Goal: Find contact information: Find contact information

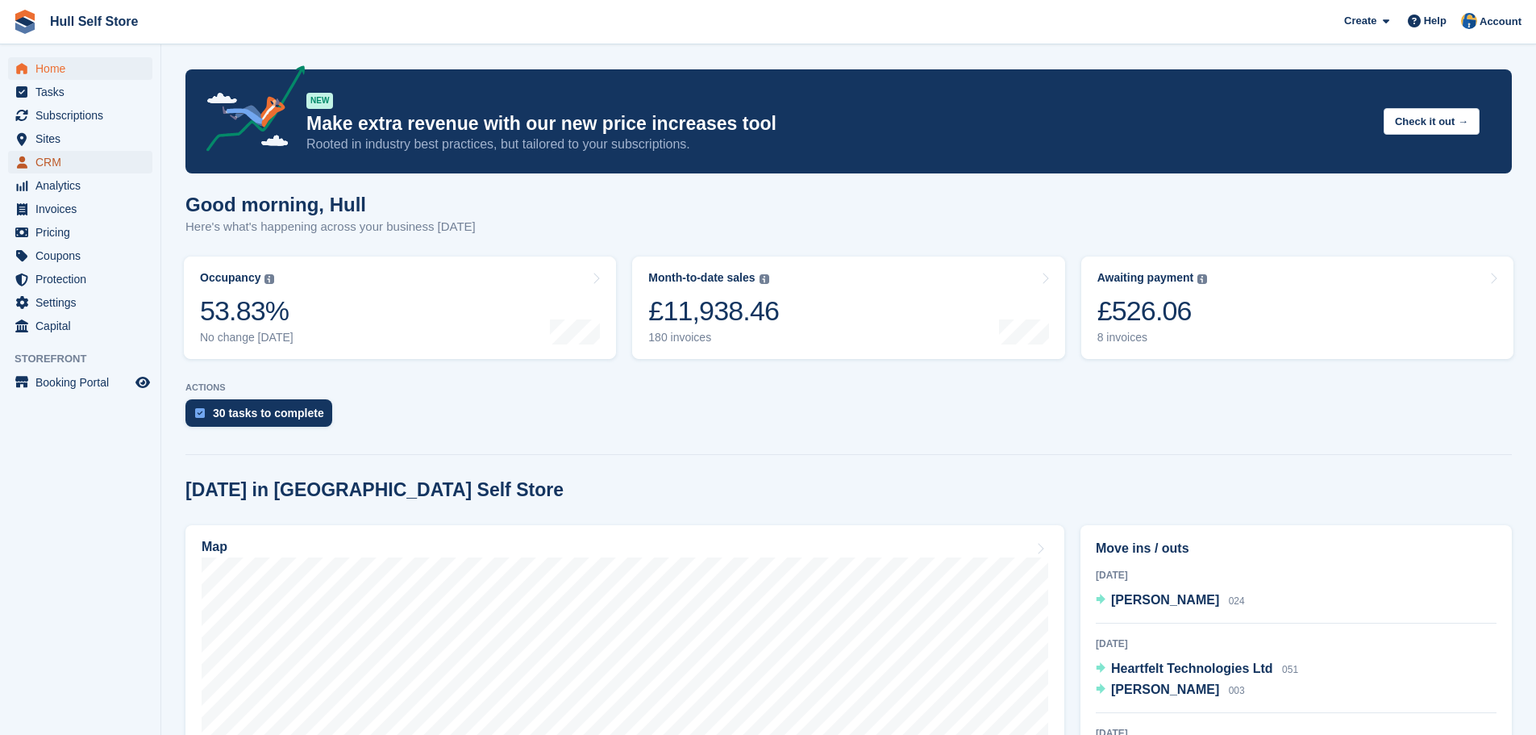
click at [70, 155] on span "CRM" at bounding box center [83, 162] width 97 height 23
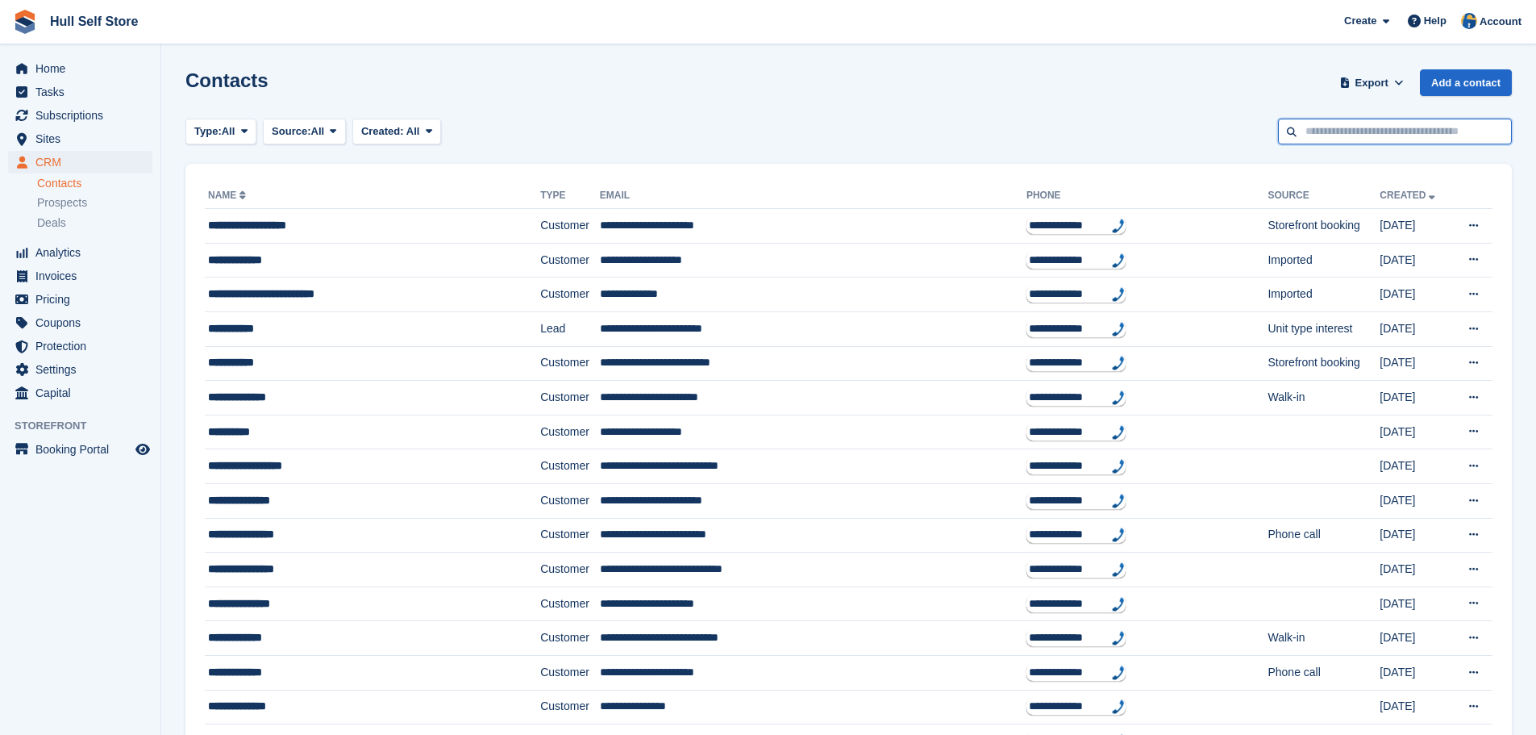
click at [1342, 143] on input "text" at bounding box center [1395, 132] width 234 height 27
type input "******"
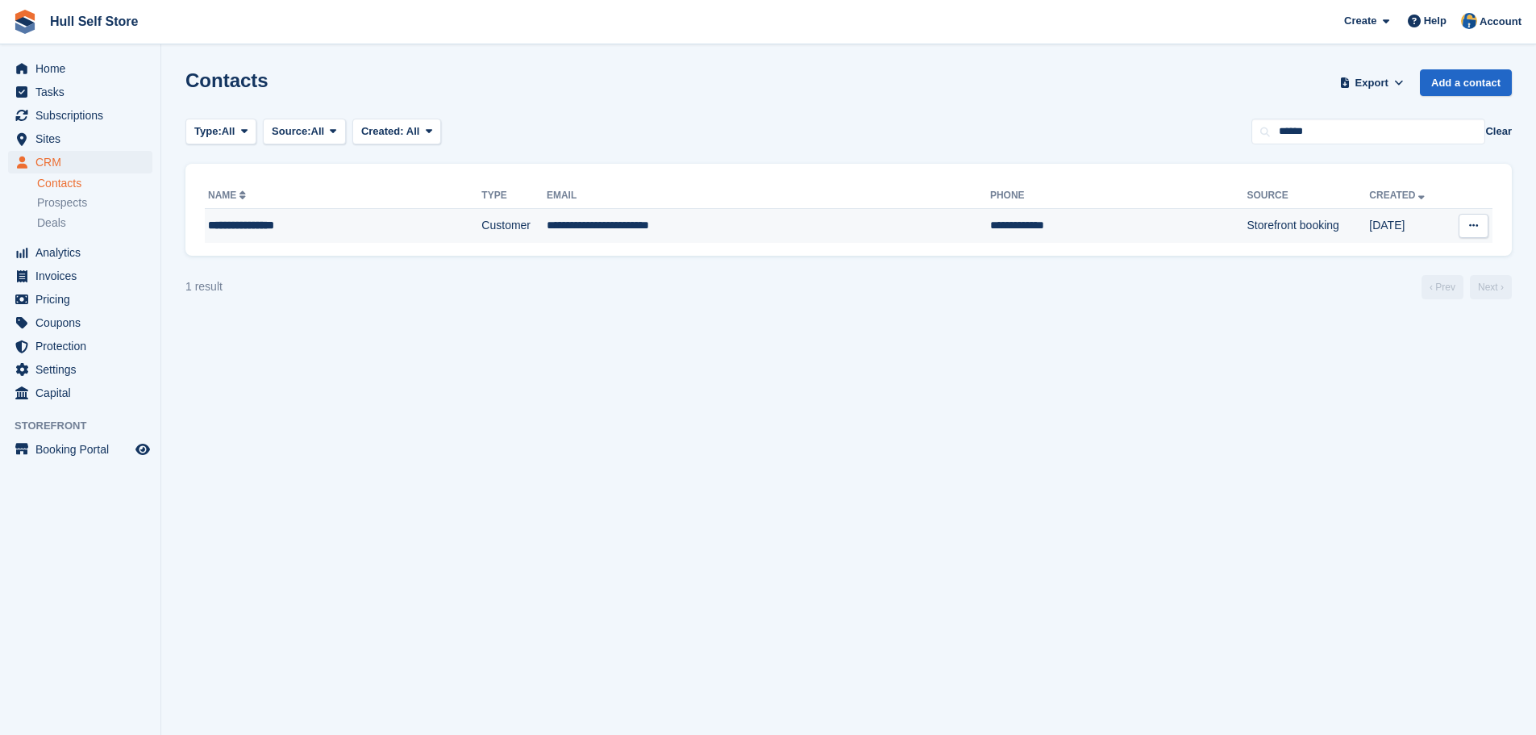
click at [554, 228] on td "**********" at bounding box center [769, 226] width 444 height 34
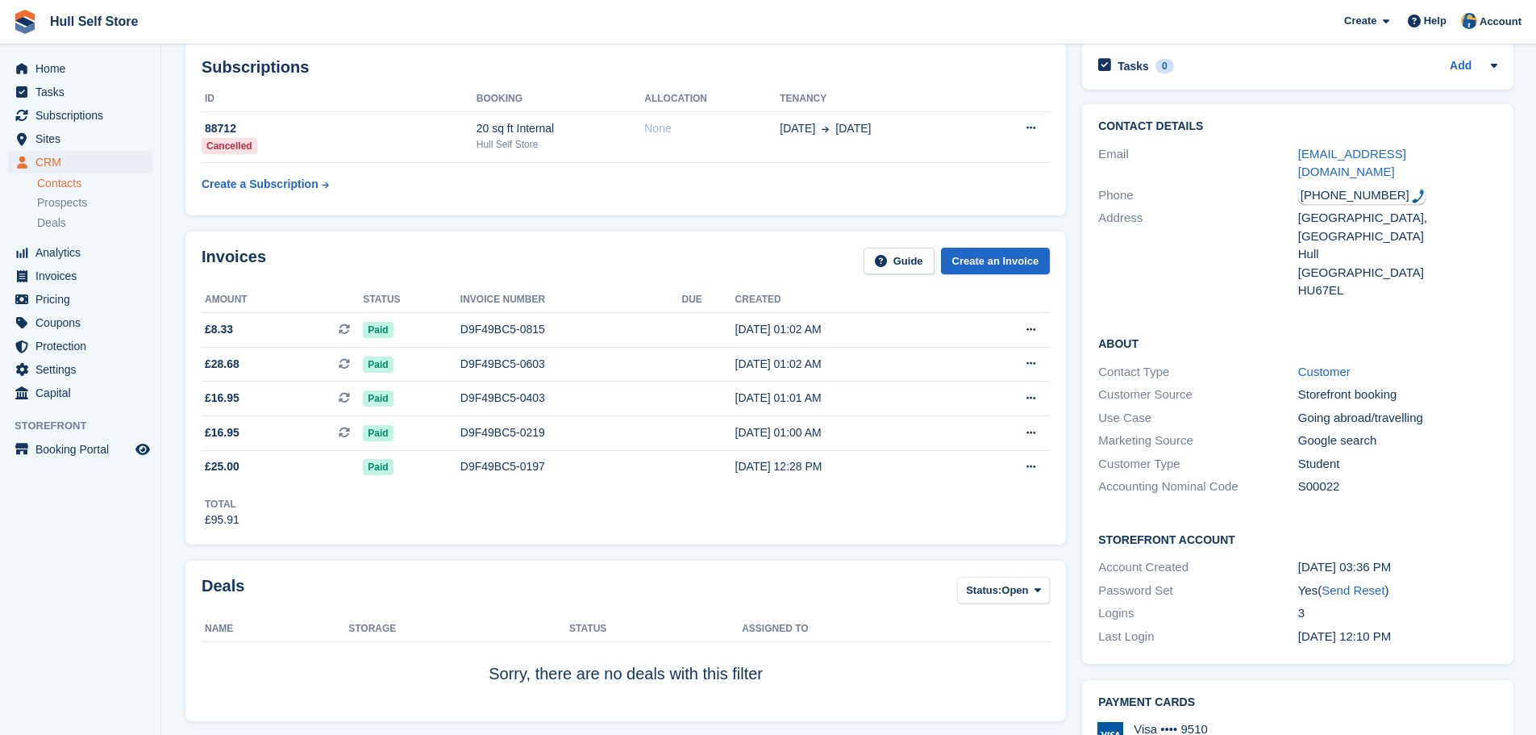
scroll to position [161, 0]
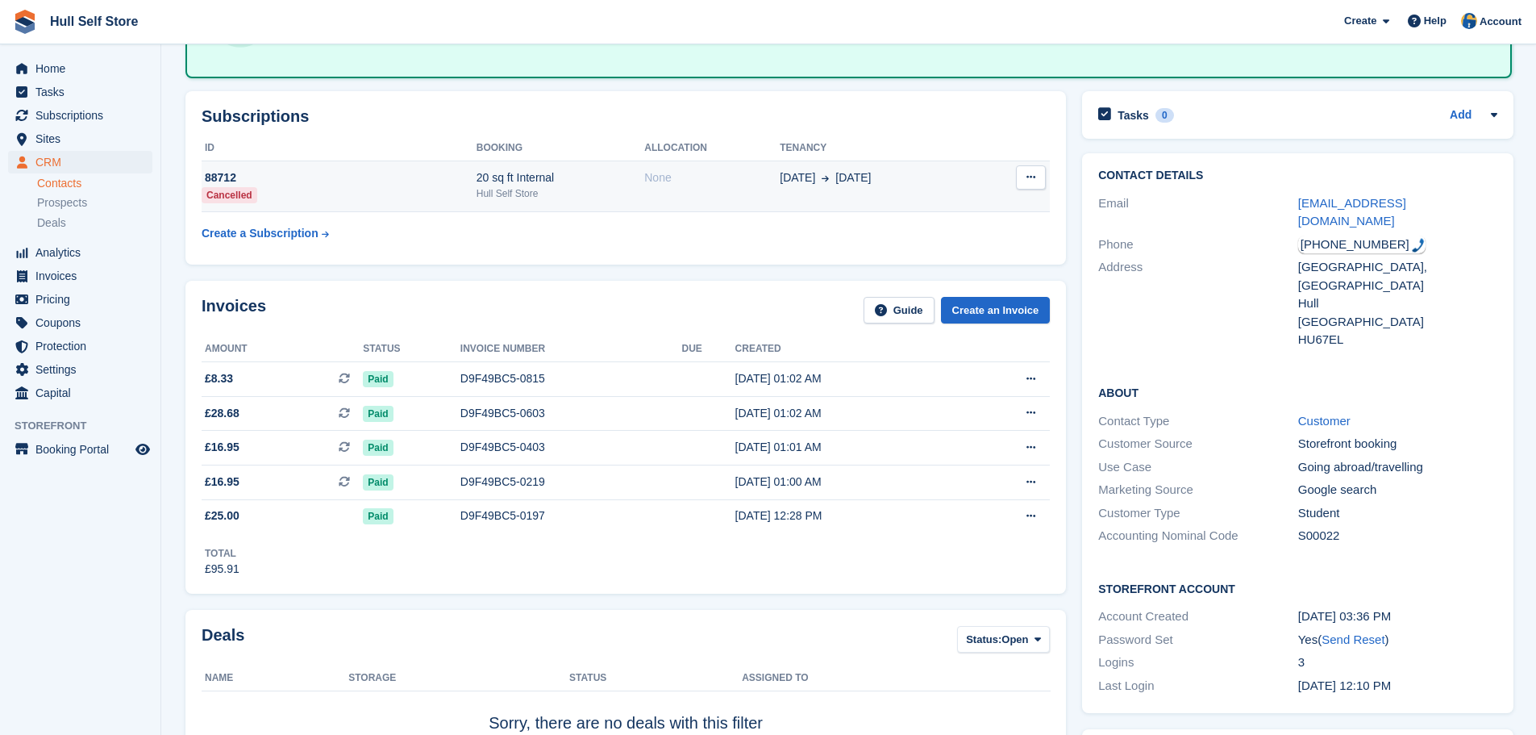
click at [429, 177] on div "88712" at bounding box center [339, 177] width 275 height 17
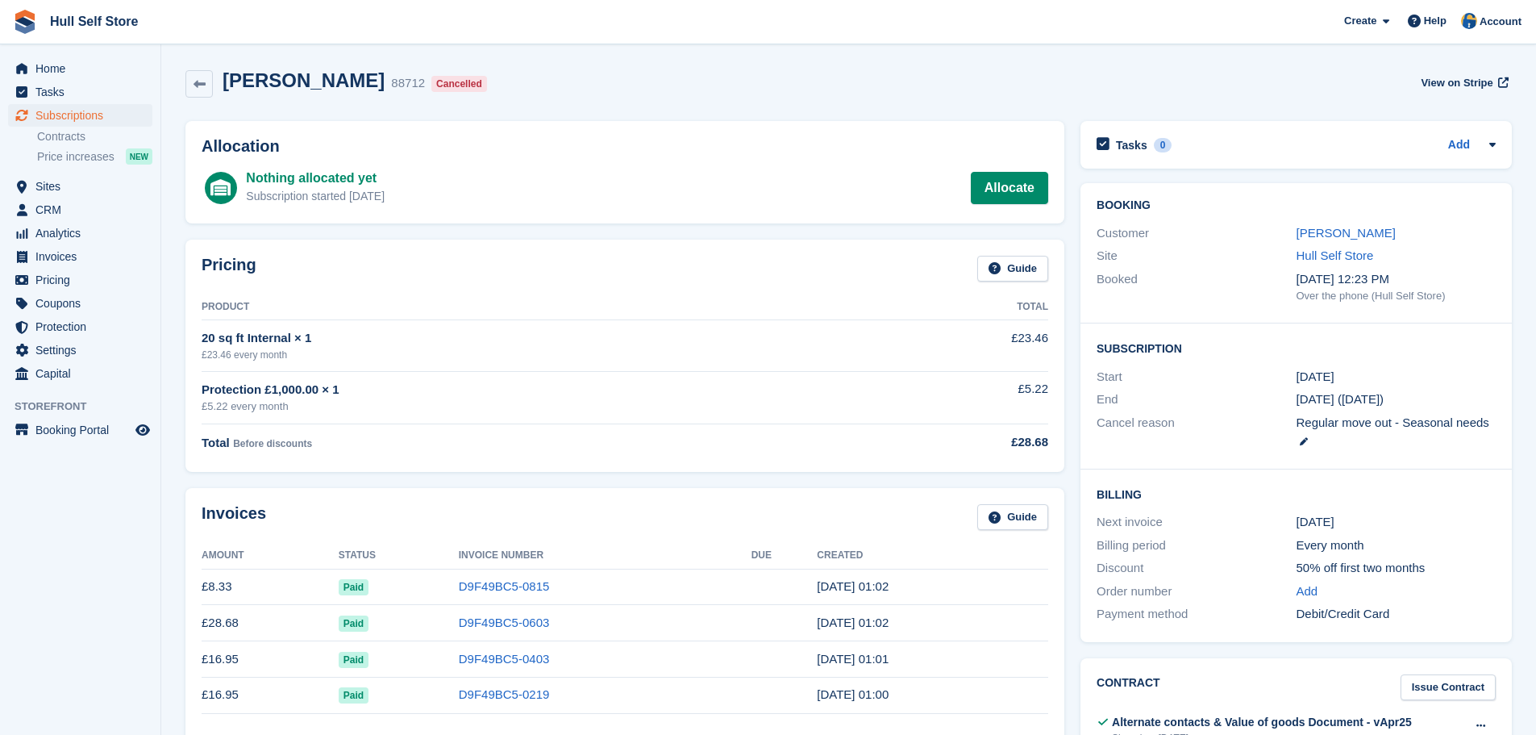
click at [1293, 228] on div "Customer" at bounding box center [1196, 233] width 199 height 19
click at [1297, 230] on link "Gabrielle Brenya" at bounding box center [1346, 233] width 99 height 14
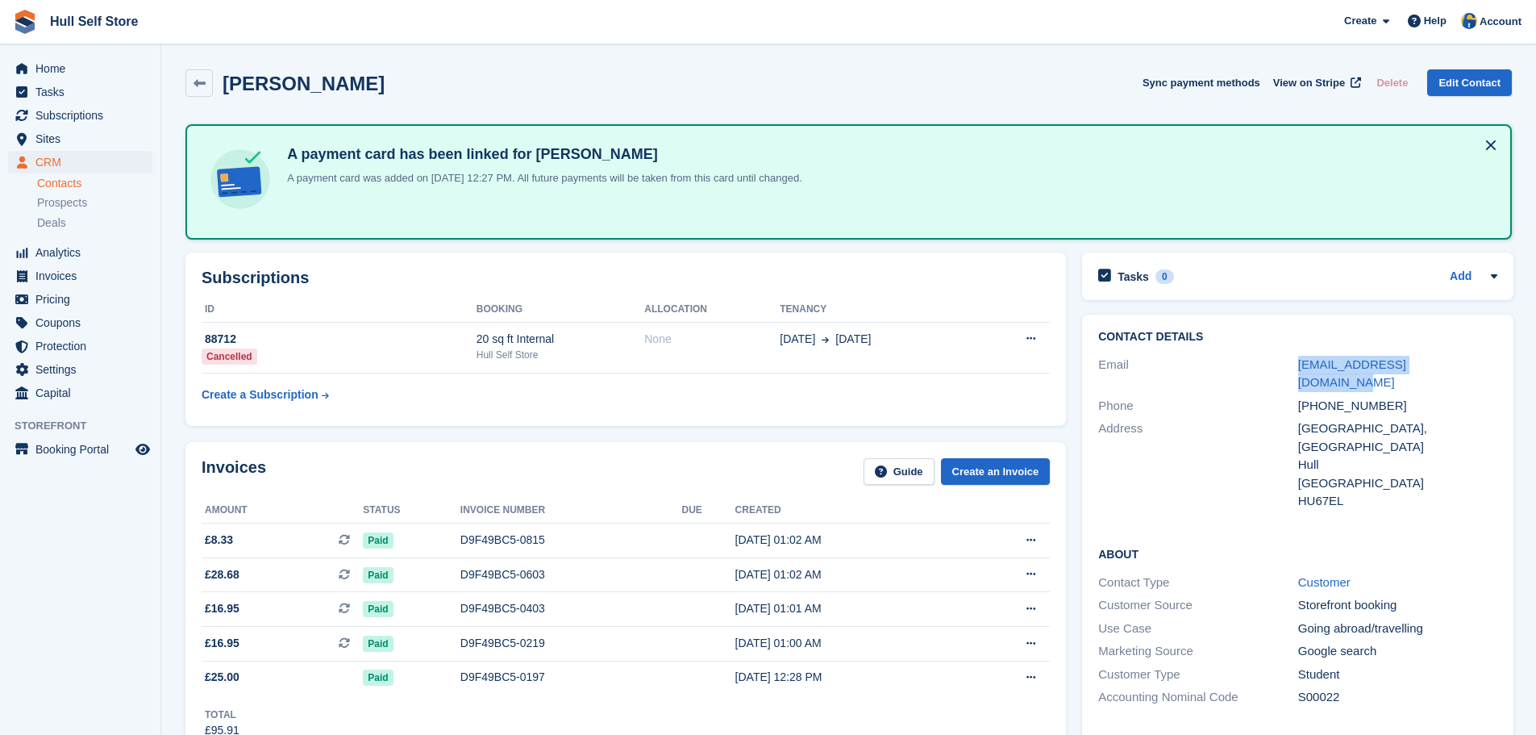
drag, startPoint x: 1287, startPoint y: 364, endPoint x: 1480, endPoint y: 366, distance: 192.7
click at [1480, 366] on div "Email gabriellebrenya@gmail.com" at bounding box center [1297, 373] width 399 height 41
copy div "gabriellebrenya@gmail.com"
click at [98, 23] on link "Hull Self Store" at bounding box center [94, 21] width 101 height 27
